Goal: Information Seeking & Learning: Learn about a topic

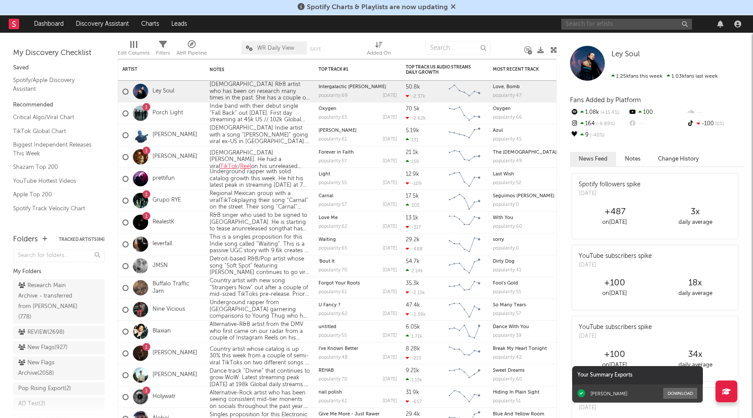
click at [632, 25] on input "text" at bounding box center [626, 24] width 131 height 11
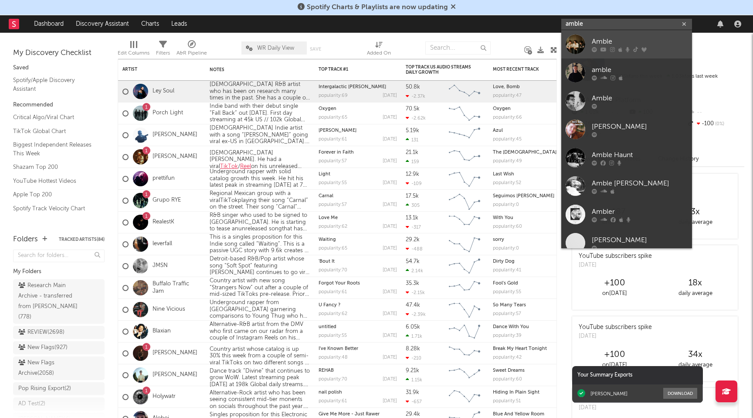
type input "amble"
click at [663, 44] on div "Amble" at bounding box center [640, 41] width 96 height 10
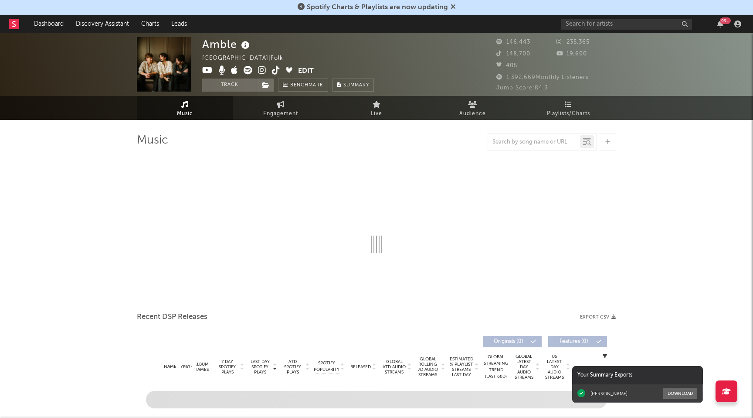
select select "6m"
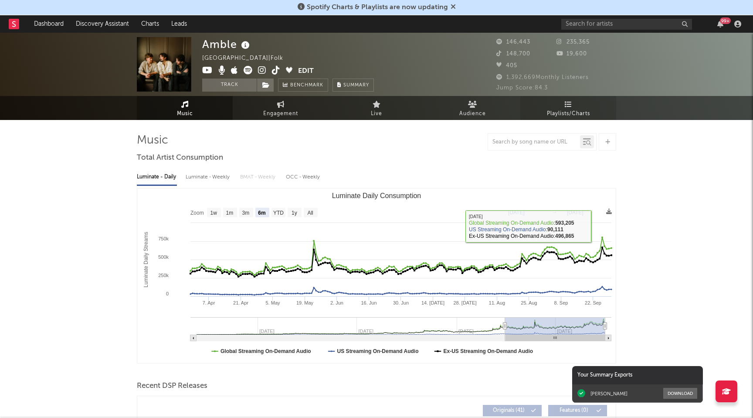
click at [568, 111] on span "Playlists/Charts" at bounding box center [568, 114] width 43 height 10
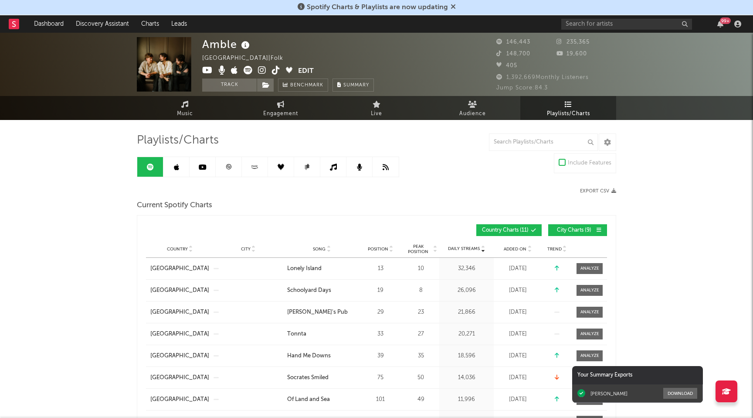
click at [567, 224] on button "City Charts ( 9 )" at bounding box center [577, 230] width 59 height 12
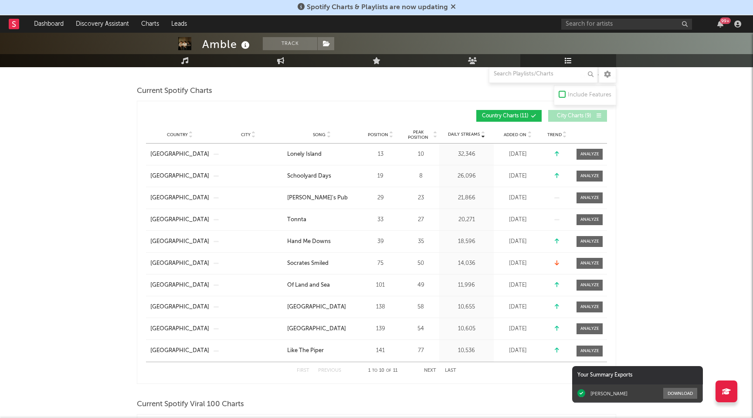
scroll to position [144, 0]
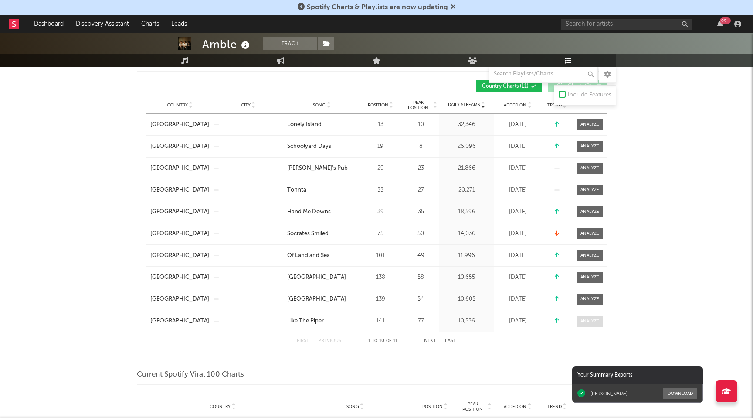
click at [591, 319] on div at bounding box center [590, 321] width 19 height 7
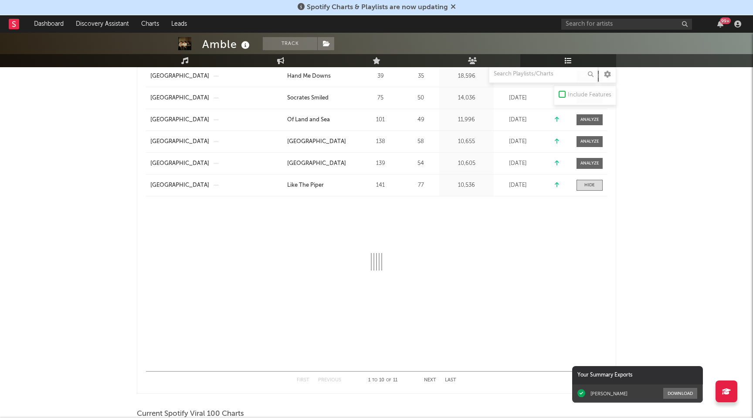
scroll to position [281, 0]
select select "1w"
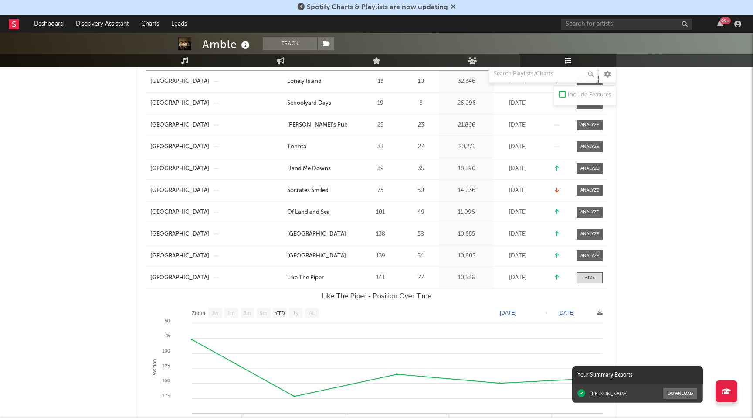
scroll to position [183, 0]
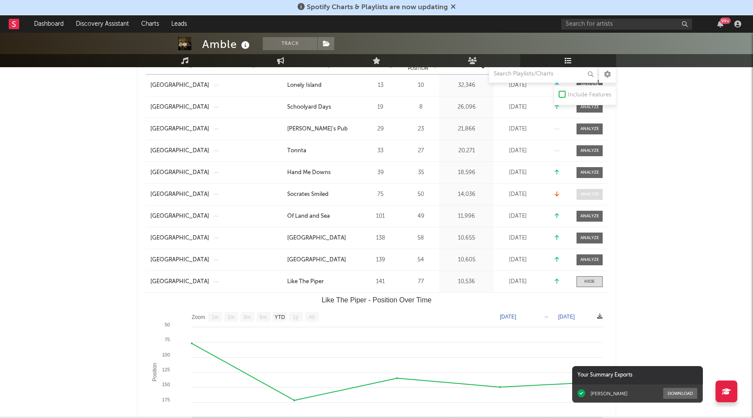
click at [587, 192] on div at bounding box center [590, 194] width 19 height 7
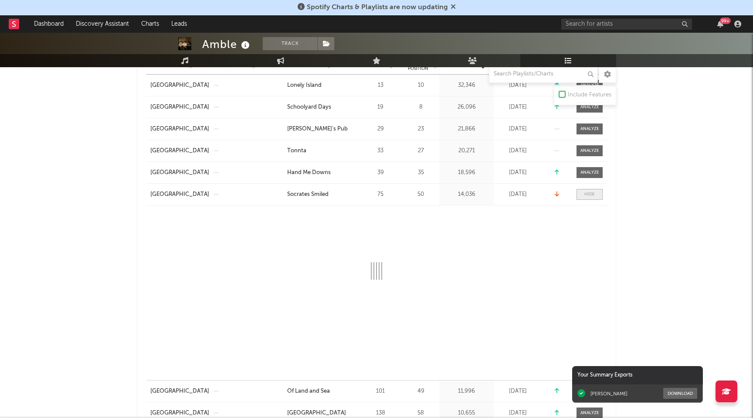
scroll to position [227, 0]
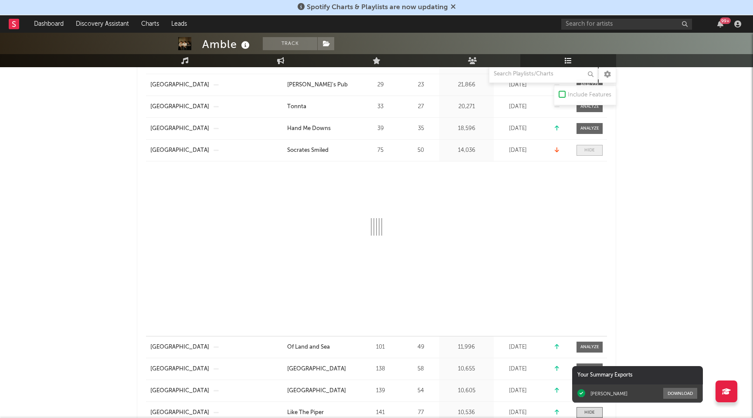
select select "1w"
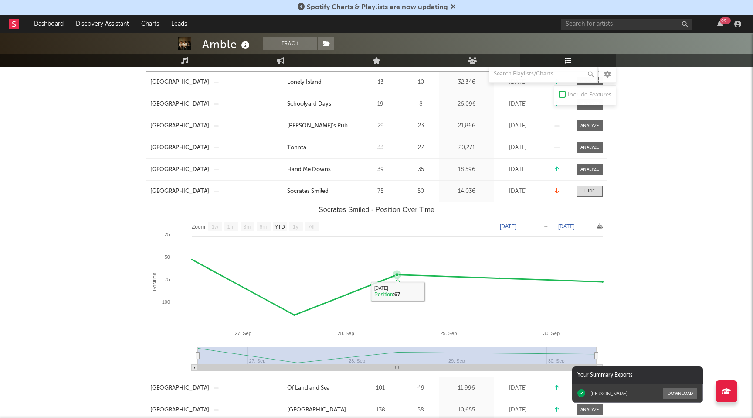
scroll to position [180, 0]
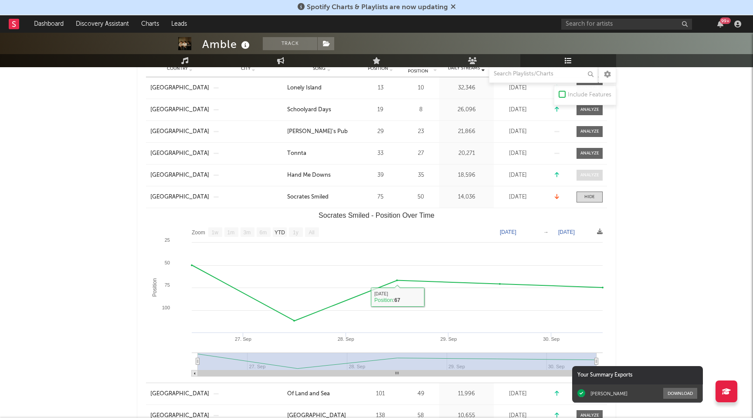
click at [586, 175] on div at bounding box center [590, 175] width 19 height 7
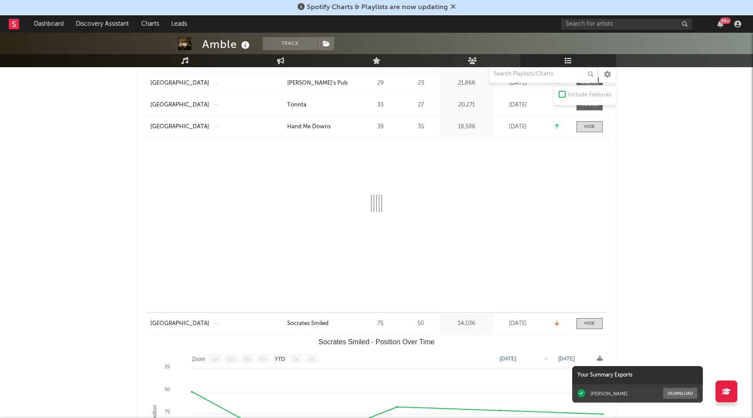
scroll to position [230, 0]
select select "1w"
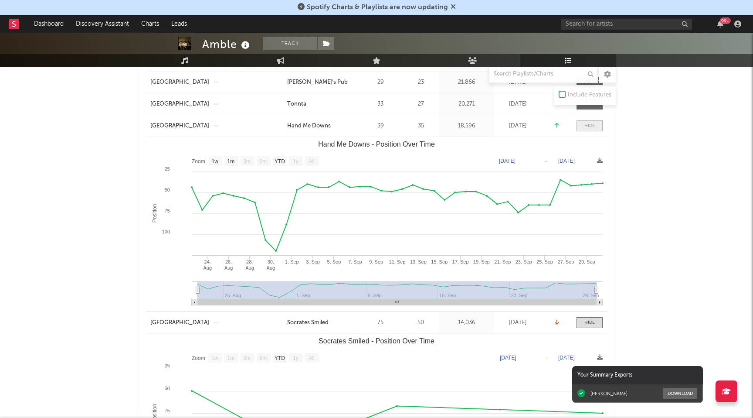
click at [593, 128] on div at bounding box center [589, 125] width 10 height 7
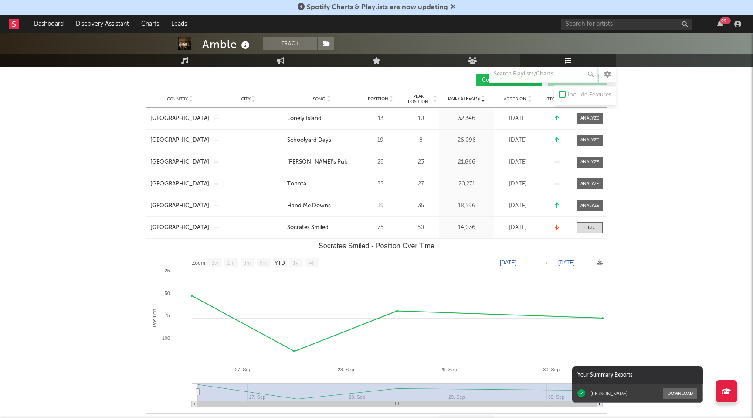
scroll to position [137, 0]
